Goal: Information Seeking & Learning: Learn about a topic

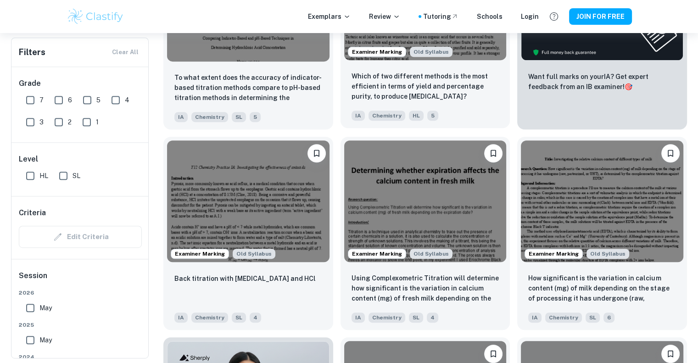
scroll to position [80, 0]
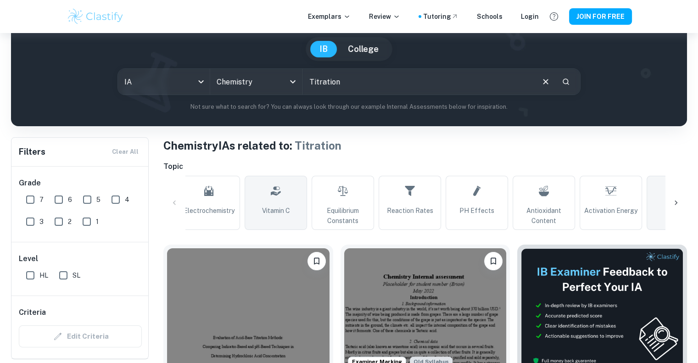
click at [263, 196] on link "Vitamin C" at bounding box center [276, 203] width 62 height 54
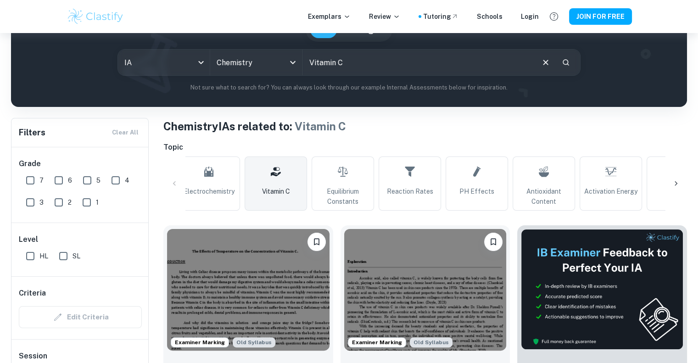
scroll to position [217, 0]
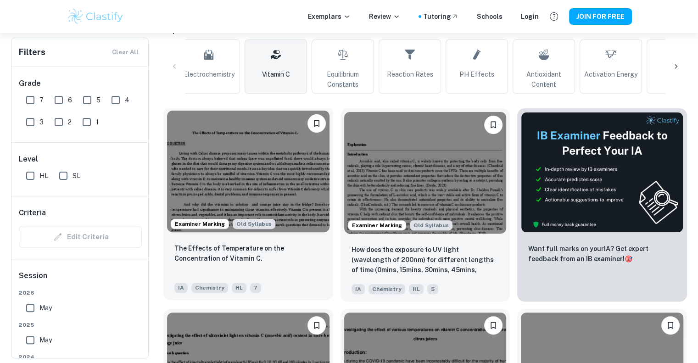
click at [295, 207] on img at bounding box center [248, 172] width 162 height 122
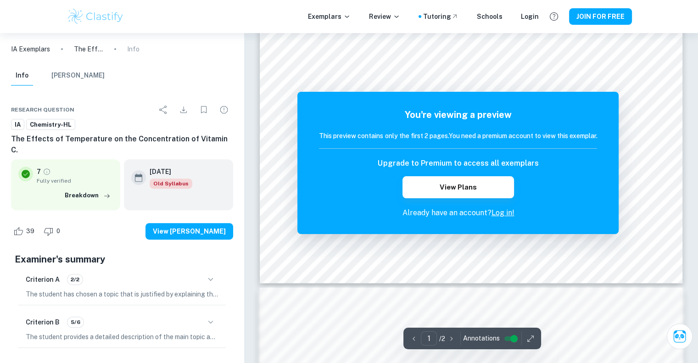
scroll to position [356, 0]
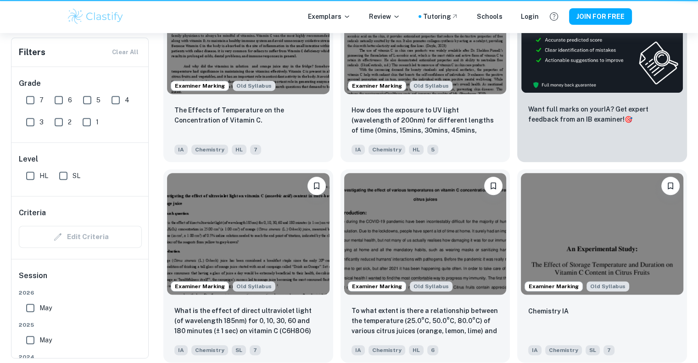
scroll to position [217, 0]
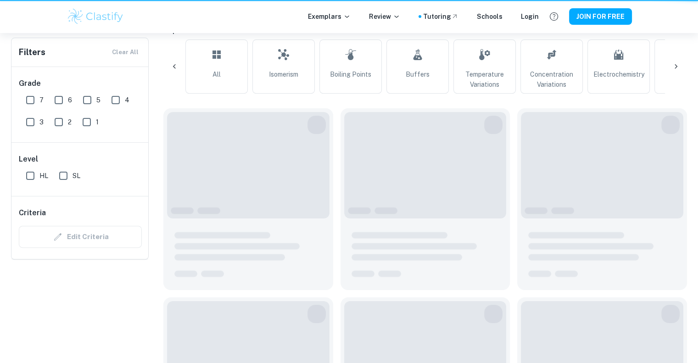
type input "Titration"
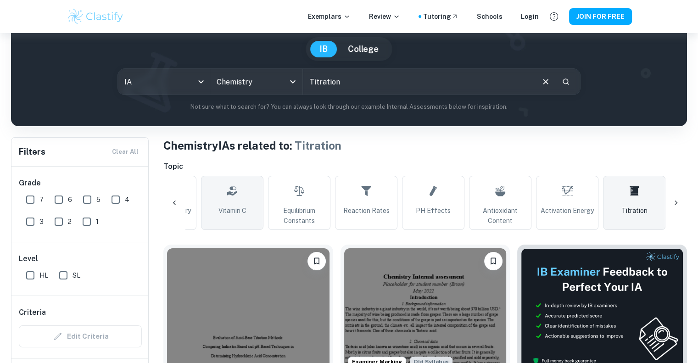
scroll to position [140, 0]
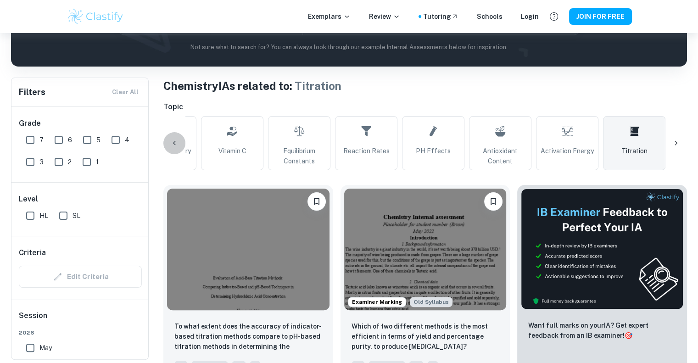
click at [177, 137] on div at bounding box center [174, 143] width 22 height 22
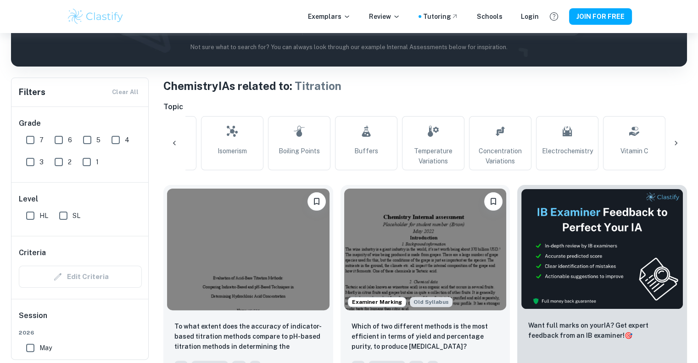
scroll to position [0, 23]
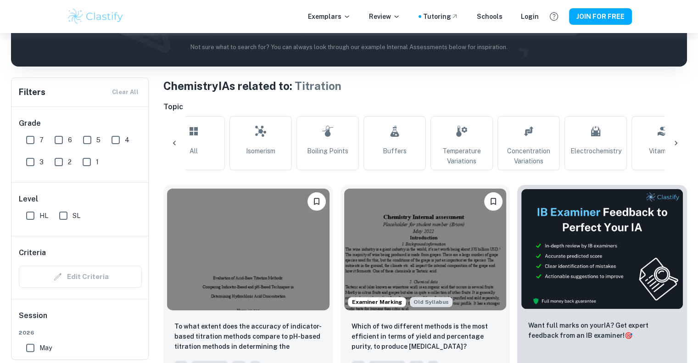
click at [177, 137] on div at bounding box center [174, 143] width 22 height 22
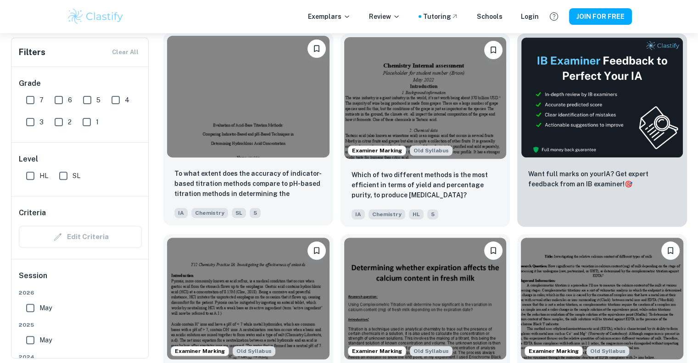
scroll to position [0, 0]
